Goal: Task Accomplishment & Management: Use online tool/utility

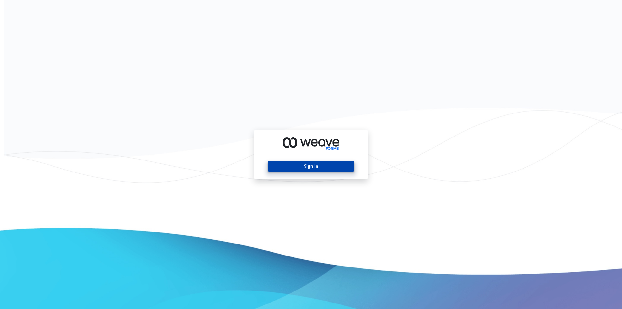
click at [307, 163] on button "Sign In" at bounding box center [310, 166] width 86 height 10
click at [310, 168] on button "Sign In" at bounding box center [310, 166] width 86 height 10
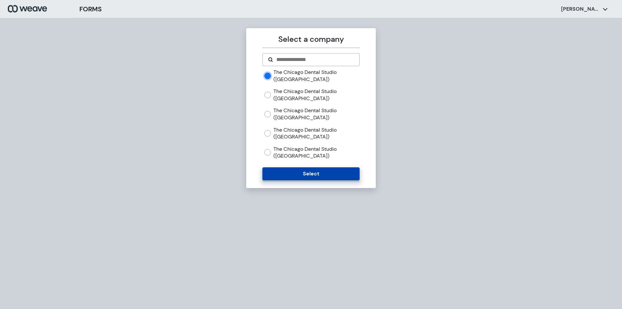
drag, startPoint x: 325, startPoint y: 183, endPoint x: 326, endPoint y: 174, distance: 8.5
click at [325, 181] on div "Select a company The Chicago Dental Studio ([GEOGRAPHIC_DATA]) The [GEOGRAPHIC_…" at bounding box center [311, 108] width 130 height 160
click at [326, 173] on button "Select" at bounding box center [310, 173] width 97 height 13
